Goal: Information Seeking & Learning: Learn about a topic

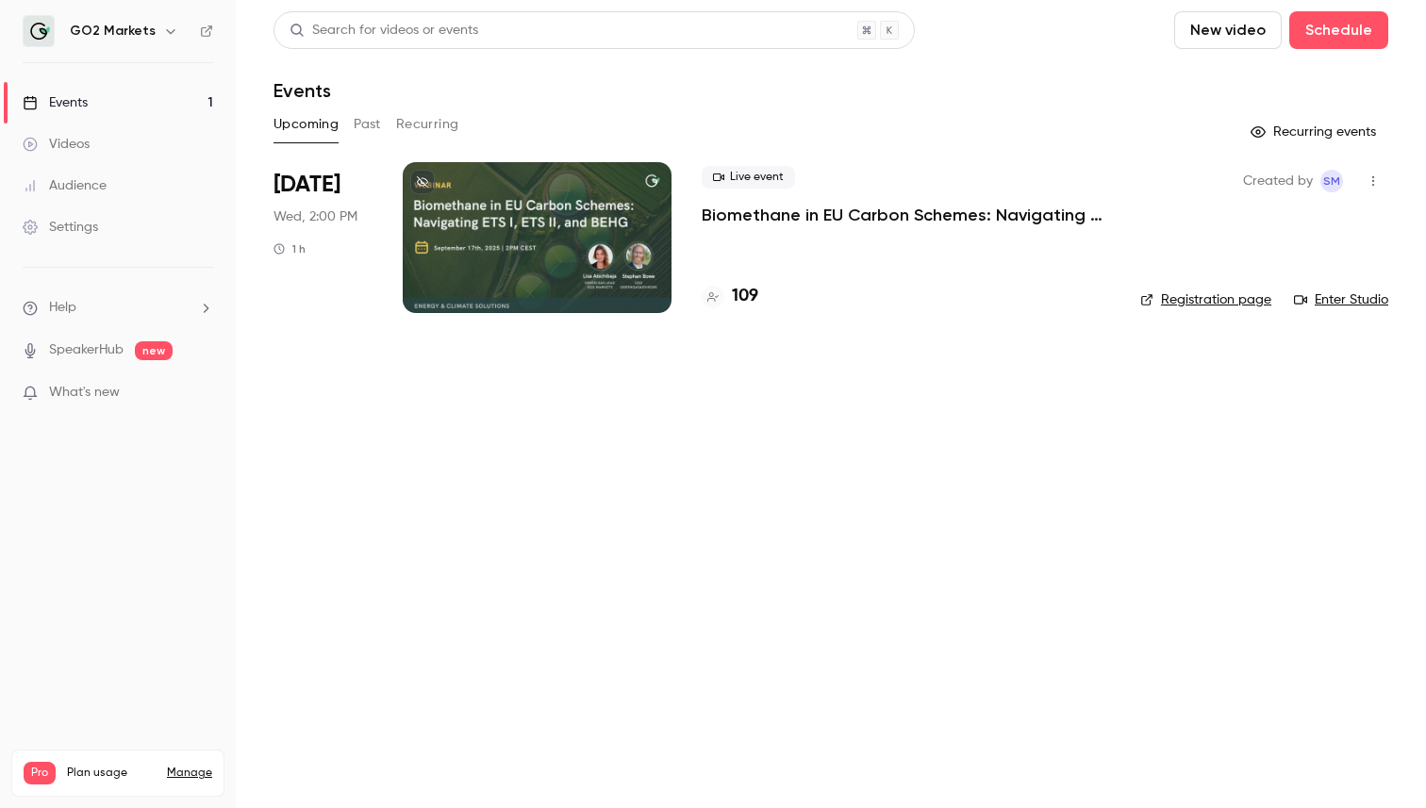
click at [842, 207] on p "Biomethane in EU Carbon Schemes: Navigating ETS I, ETS II, and BEHG" at bounding box center [906, 215] width 408 height 23
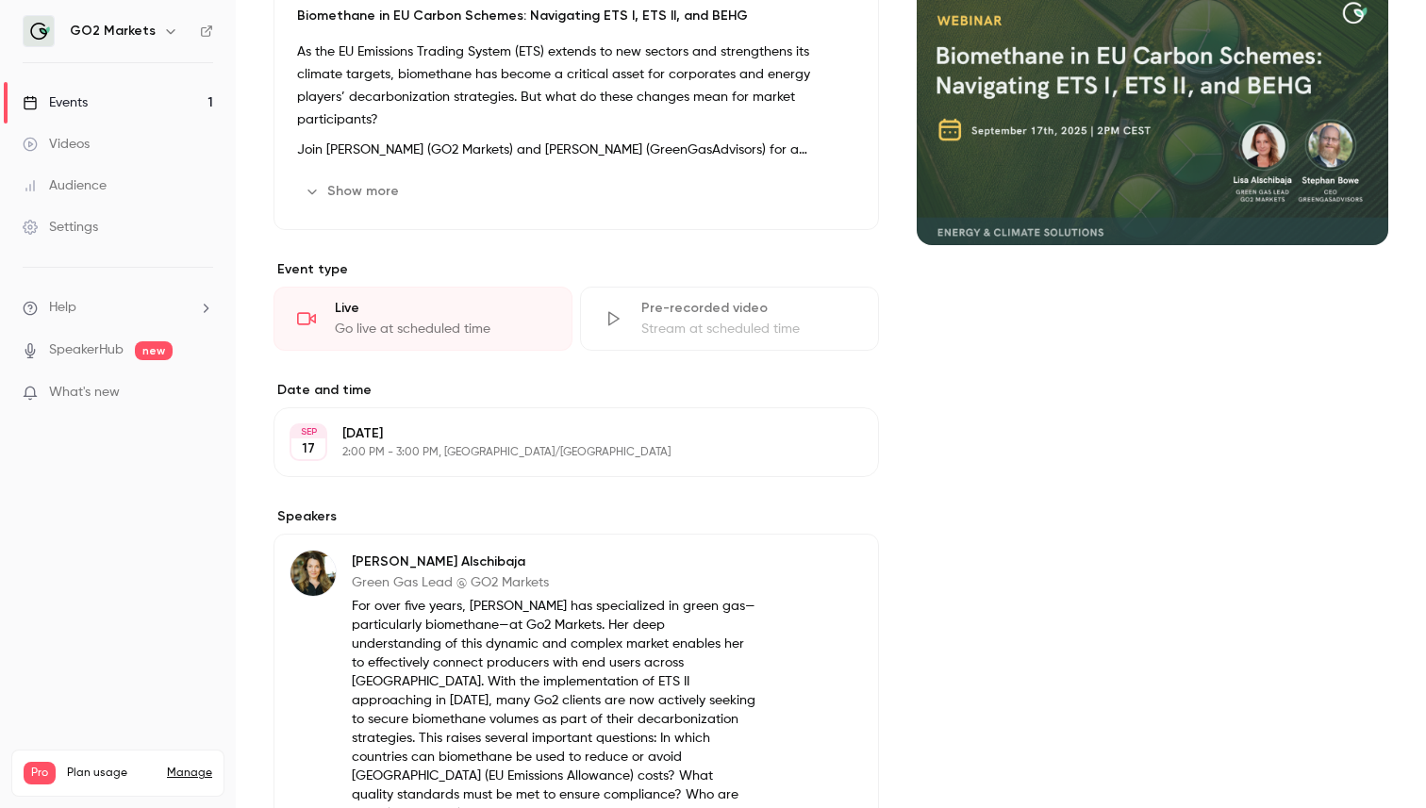
scroll to position [230, 0]
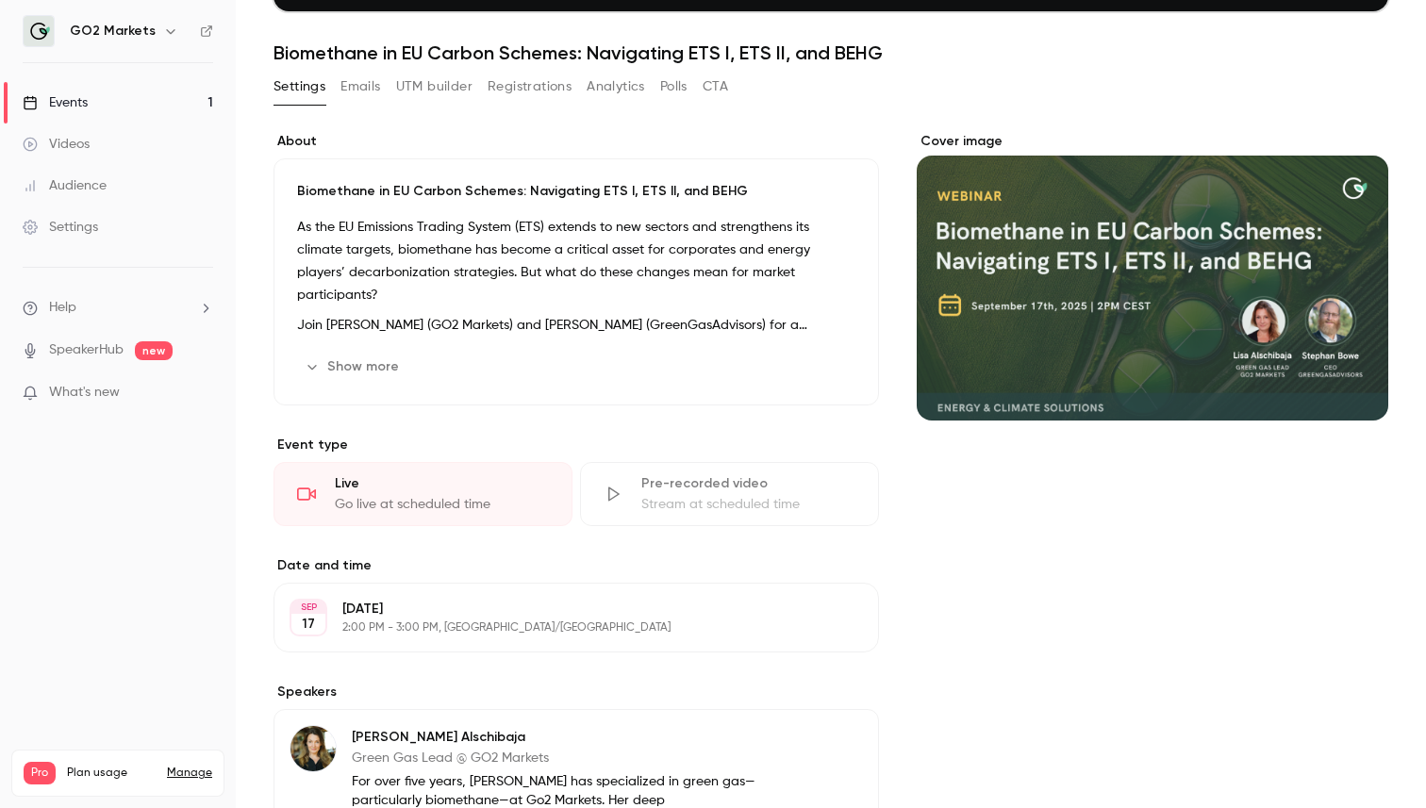
click at [381, 373] on button "Show more" at bounding box center [353, 367] width 113 height 30
